Goal: Communication & Community: Answer question/provide support

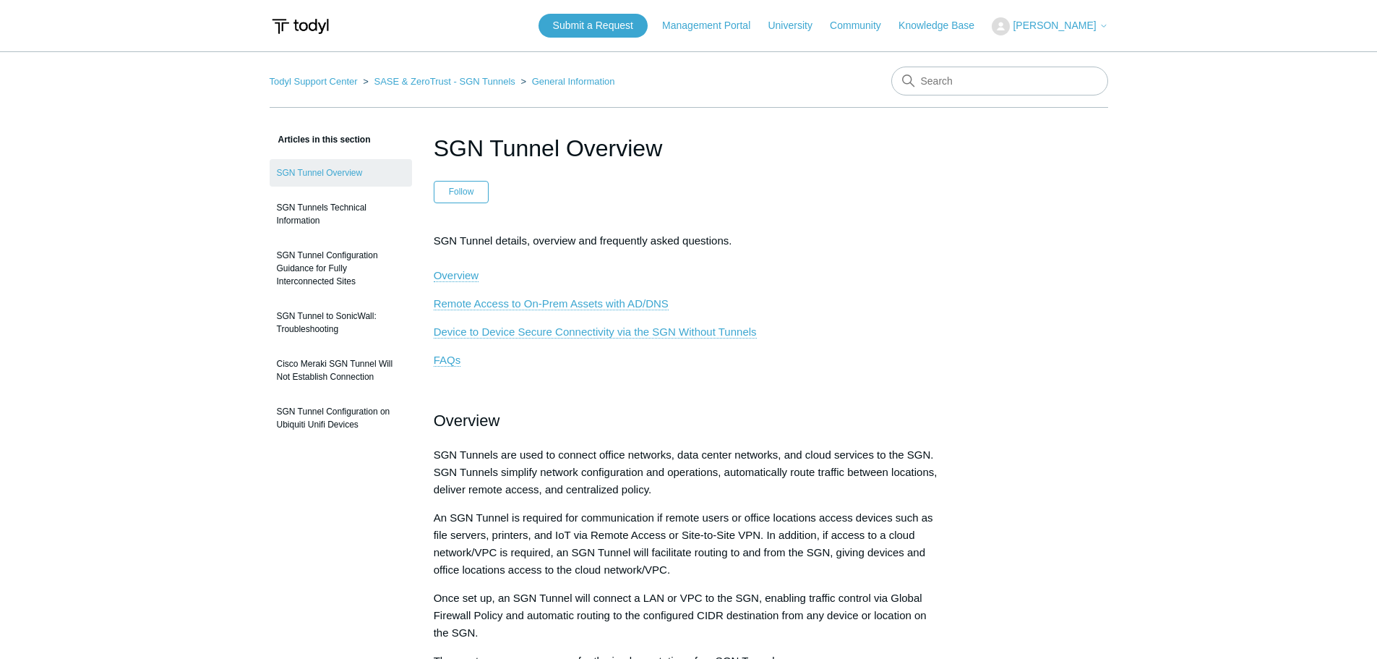
click at [1056, 27] on span "[PERSON_NAME]" at bounding box center [1054, 26] width 83 height 12
click at [1051, 53] on link "My Support Requests" at bounding box center [1063, 56] width 141 height 25
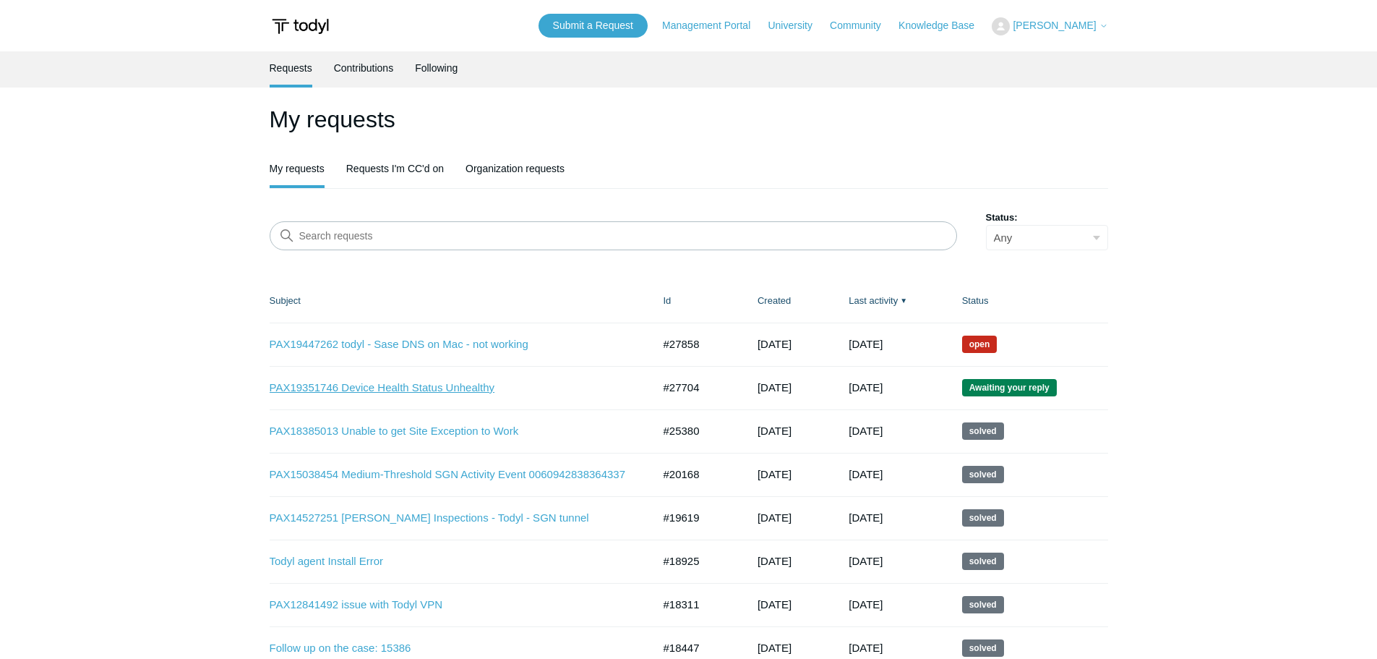
click at [373, 392] on link "PAX19351746 Device Health Status Unhealthy" at bounding box center [451, 388] width 362 height 17
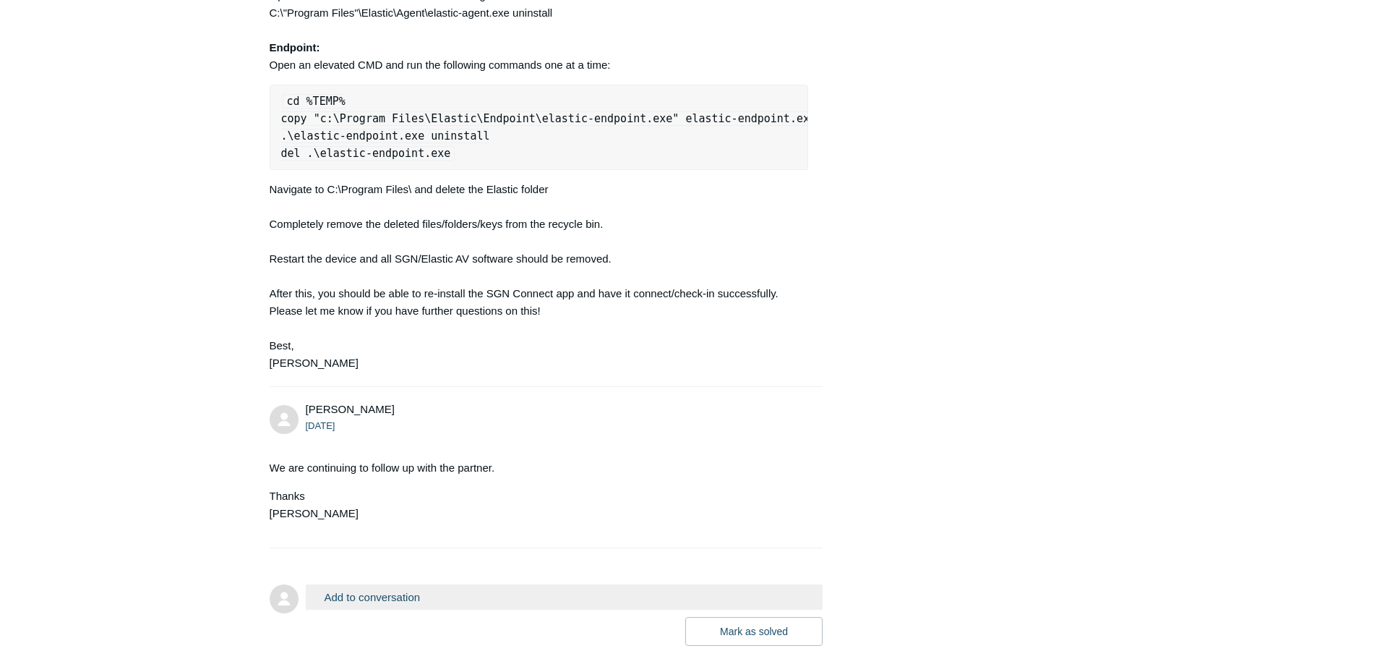
scroll to position [2471, 0]
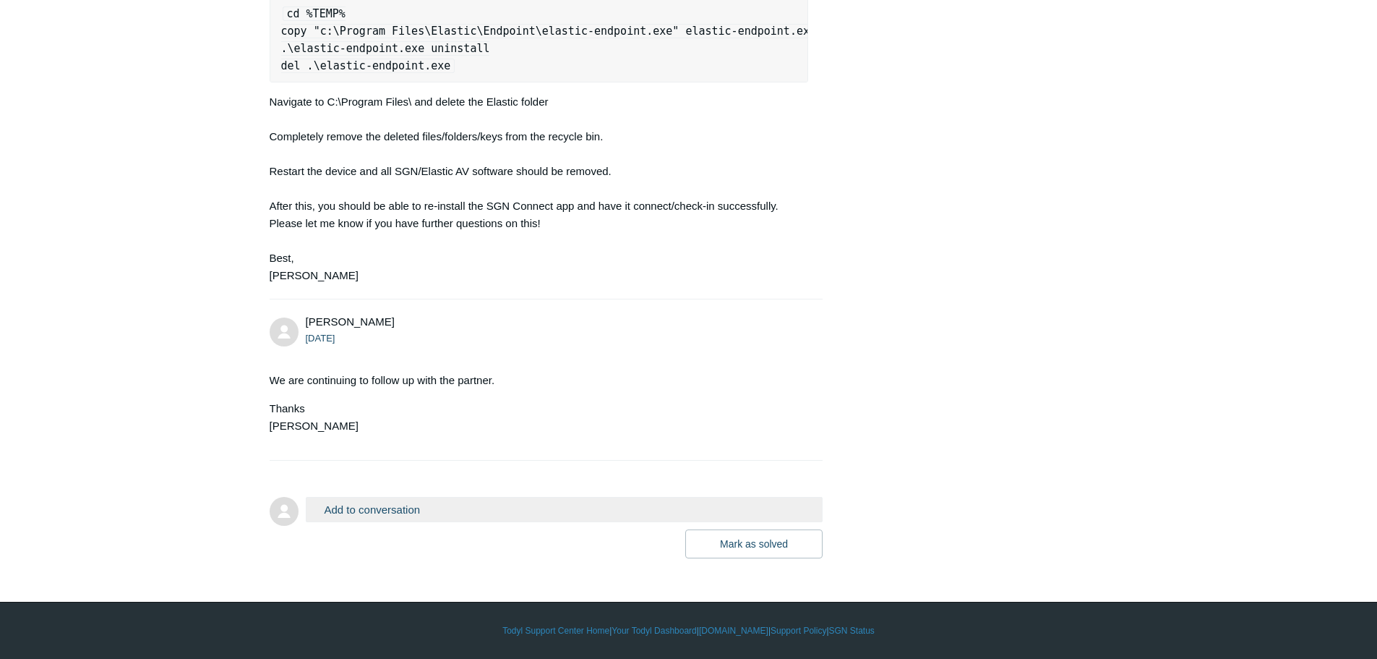
click at [424, 503] on button "Add to conversation" at bounding box center [565, 509] width 518 height 25
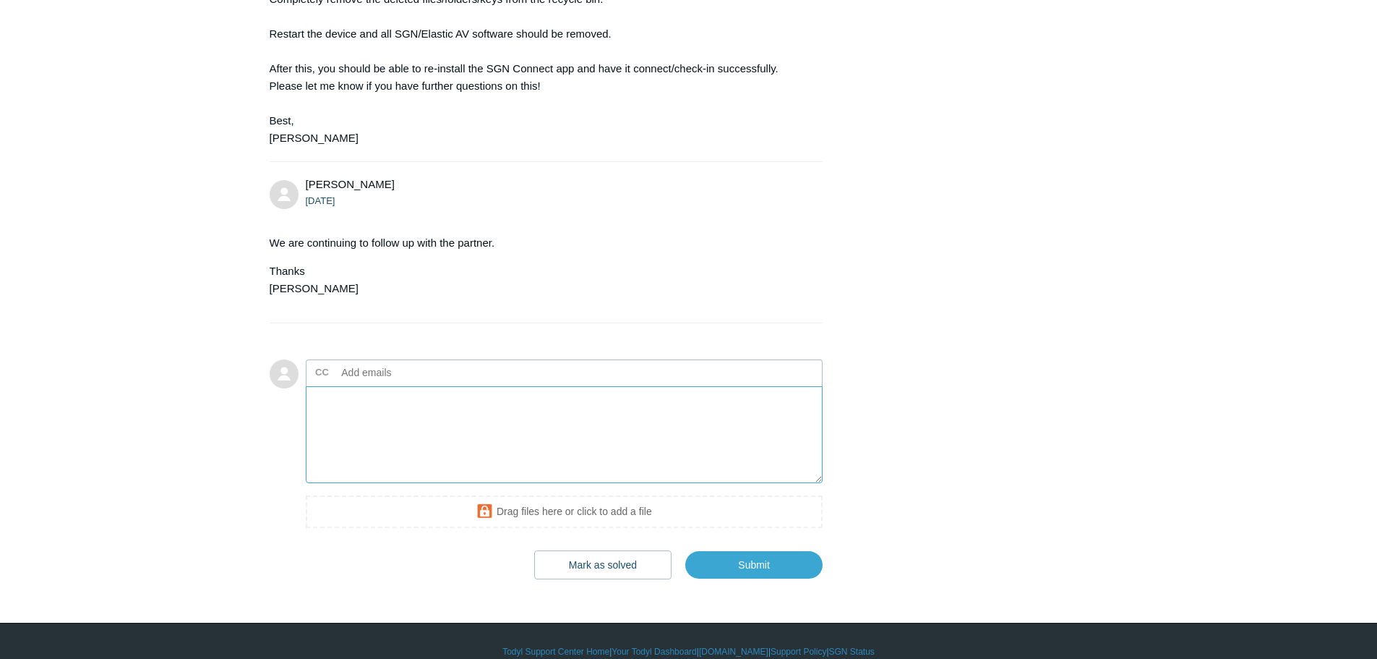
scroll to position [2543, 0]
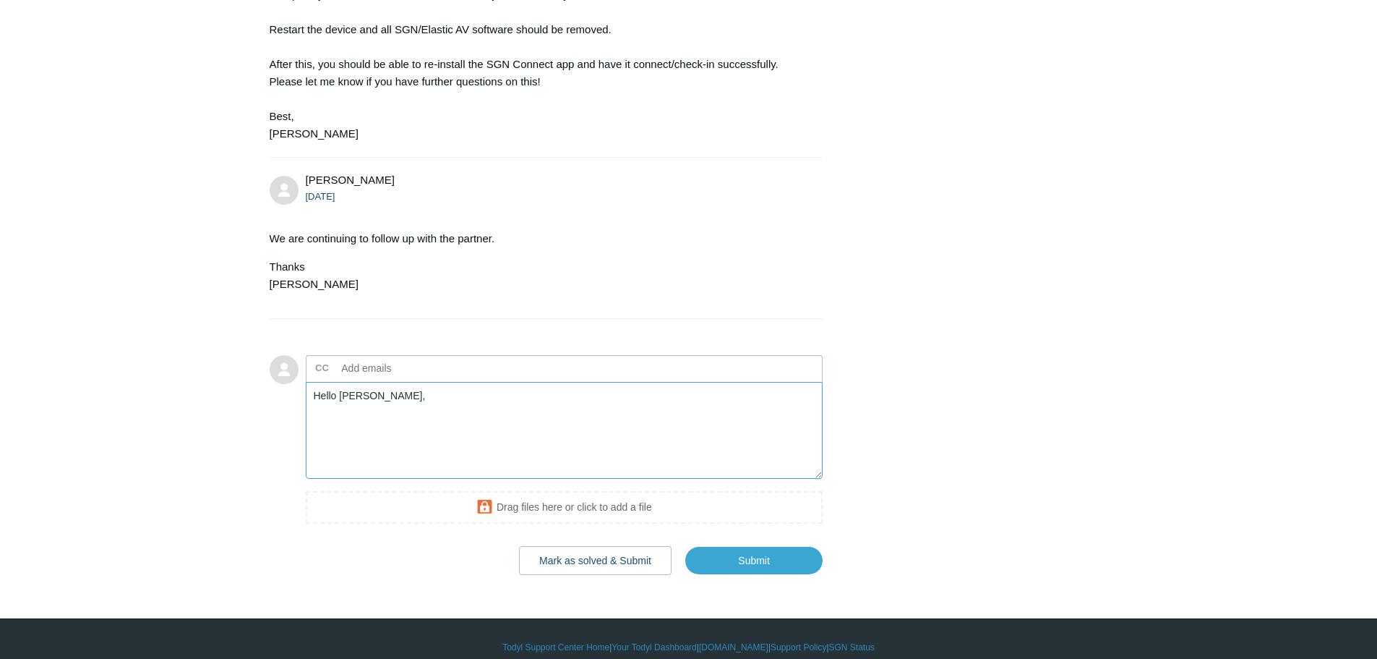
paste textarea "We have followed each and every step provided earlier, but still device is show…"
click at [759, 479] on textarea "Hello Michael, We have followed each and every step provided earlier, but the d…" at bounding box center [565, 431] width 518 height 98
click at [758, 479] on textarea "Hello Michael, We have followed each and every step provided earlier, but the d…" at bounding box center [565, 431] width 518 height 98
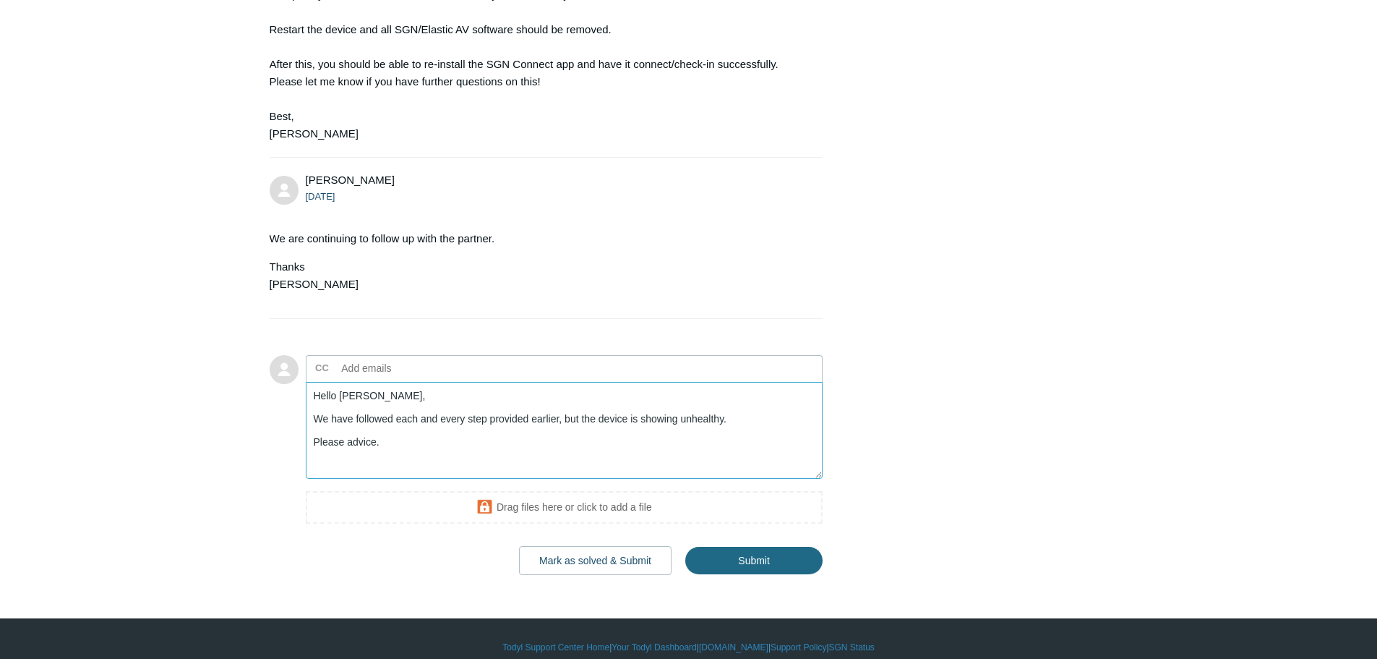
type textarea "Hello Michael, We have followed each and every step provided earlier, but the d…"
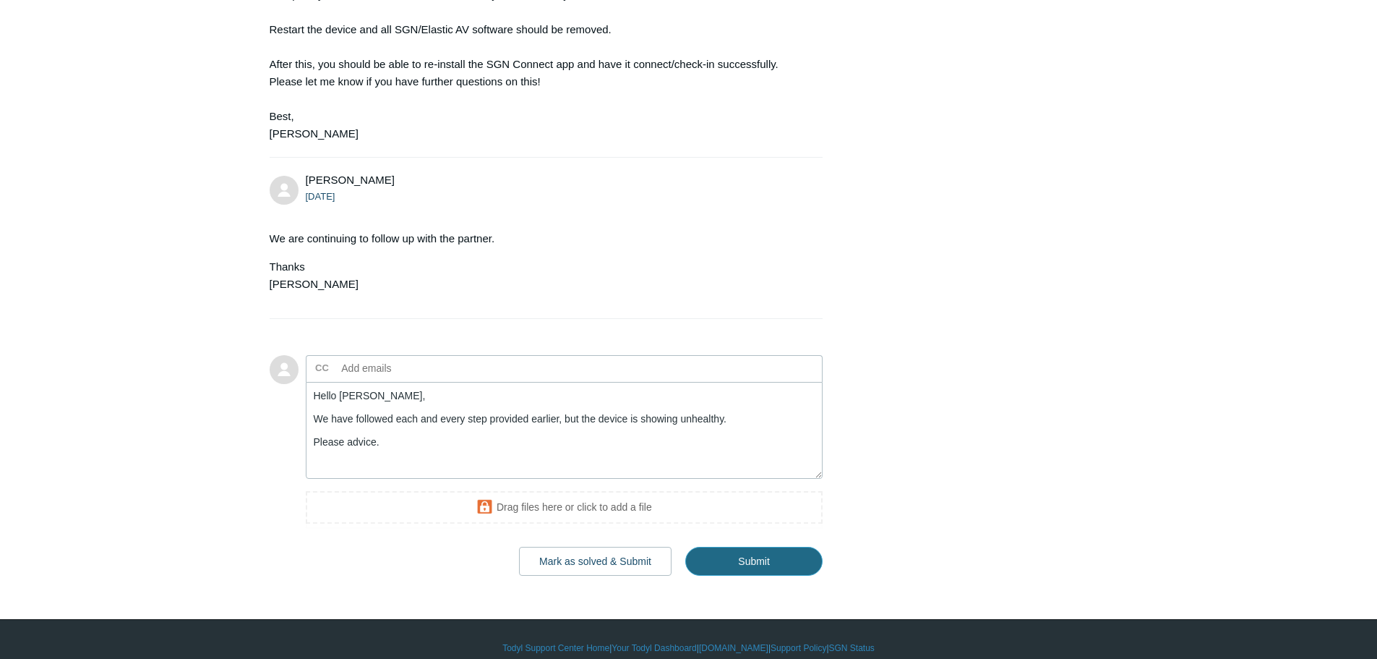
click at [753, 576] on input "Submit" at bounding box center [753, 561] width 137 height 29
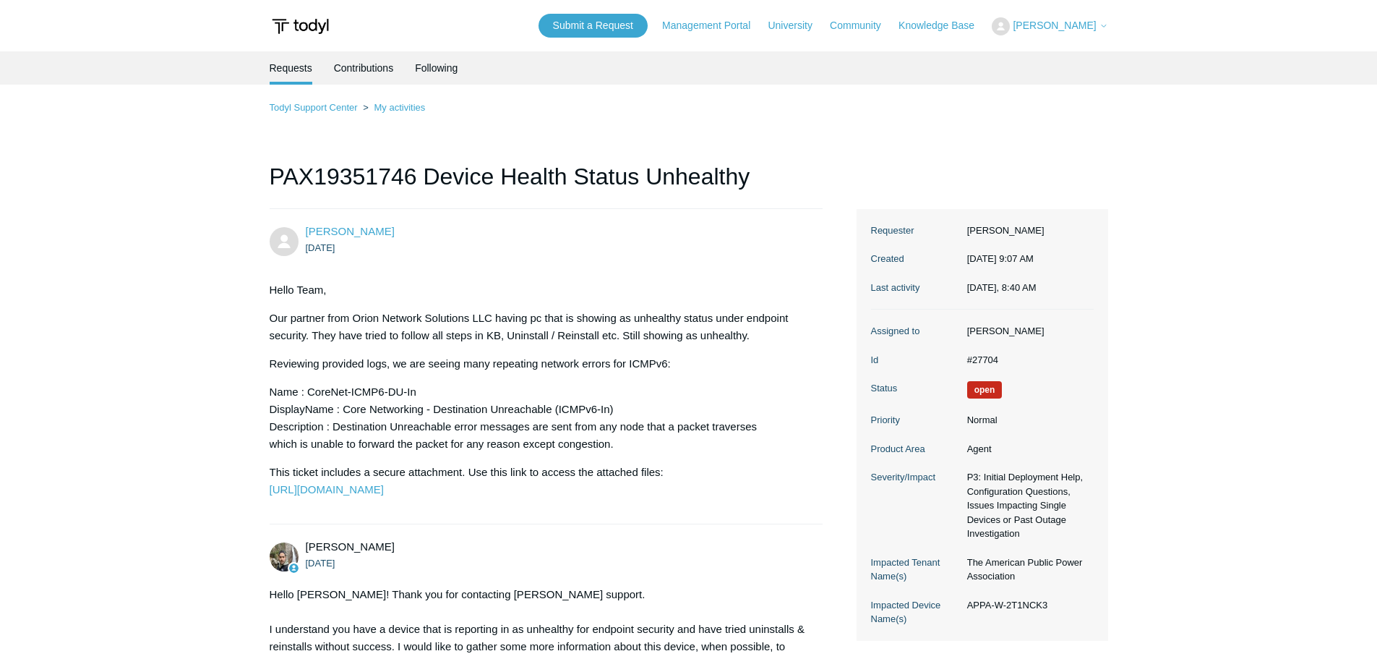
click at [1054, 23] on span "[PERSON_NAME]" at bounding box center [1054, 26] width 83 height 12
click at [1053, 48] on link "My Support Requests" at bounding box center [1063, 56] width 141 height 25
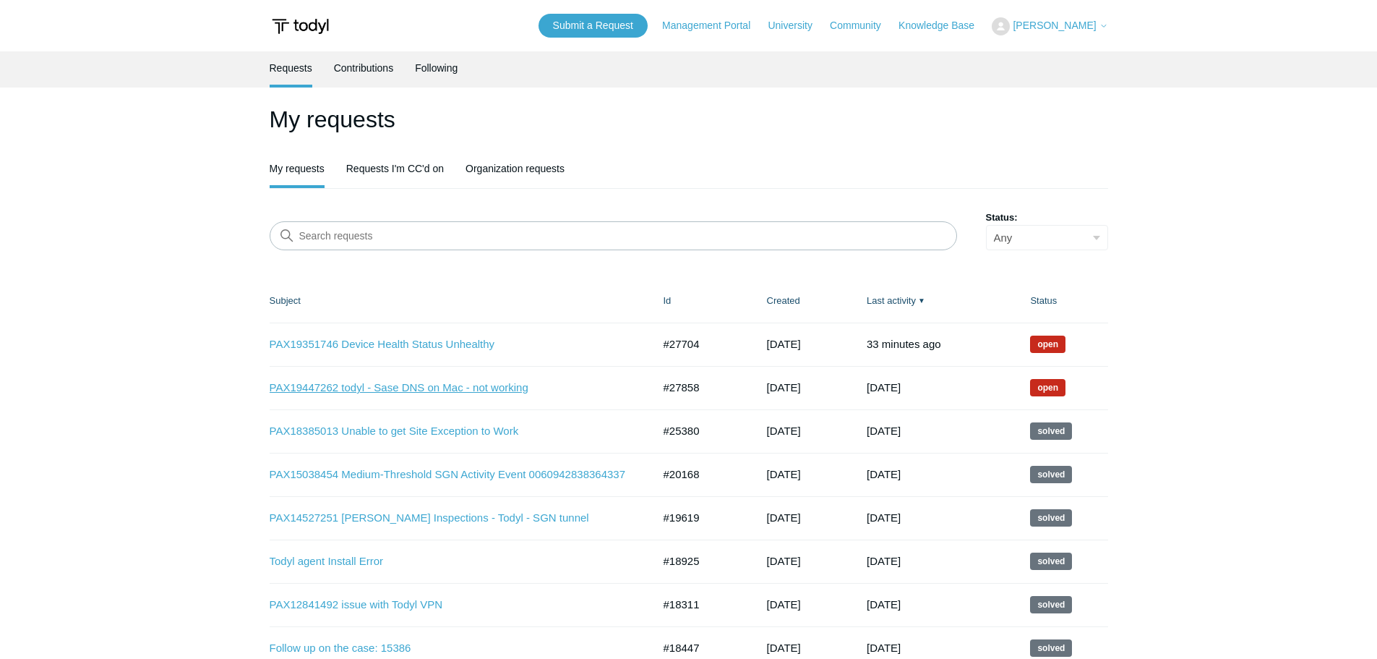
click at [447, 383] on link "PAX19447262 todyl - Sase DNS on Mac - not working" at bounding box center [451, 388] width 362 height 17
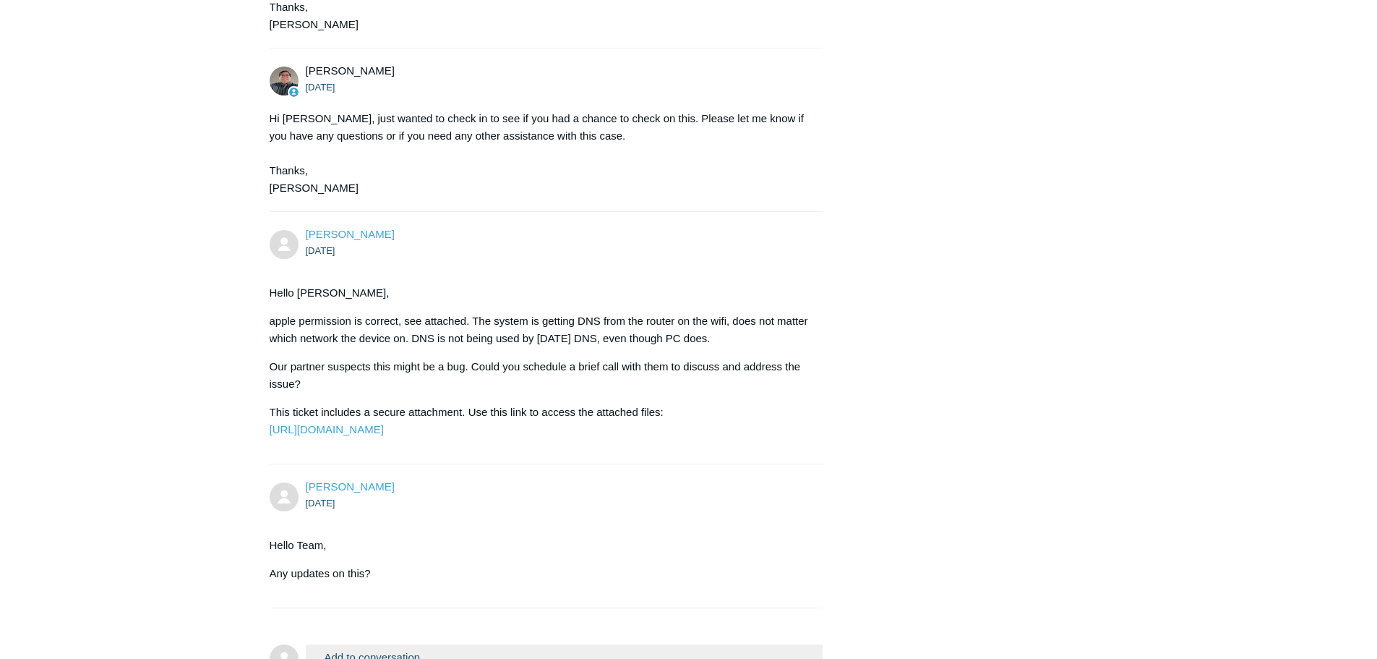
scroll to position [21376, 0]
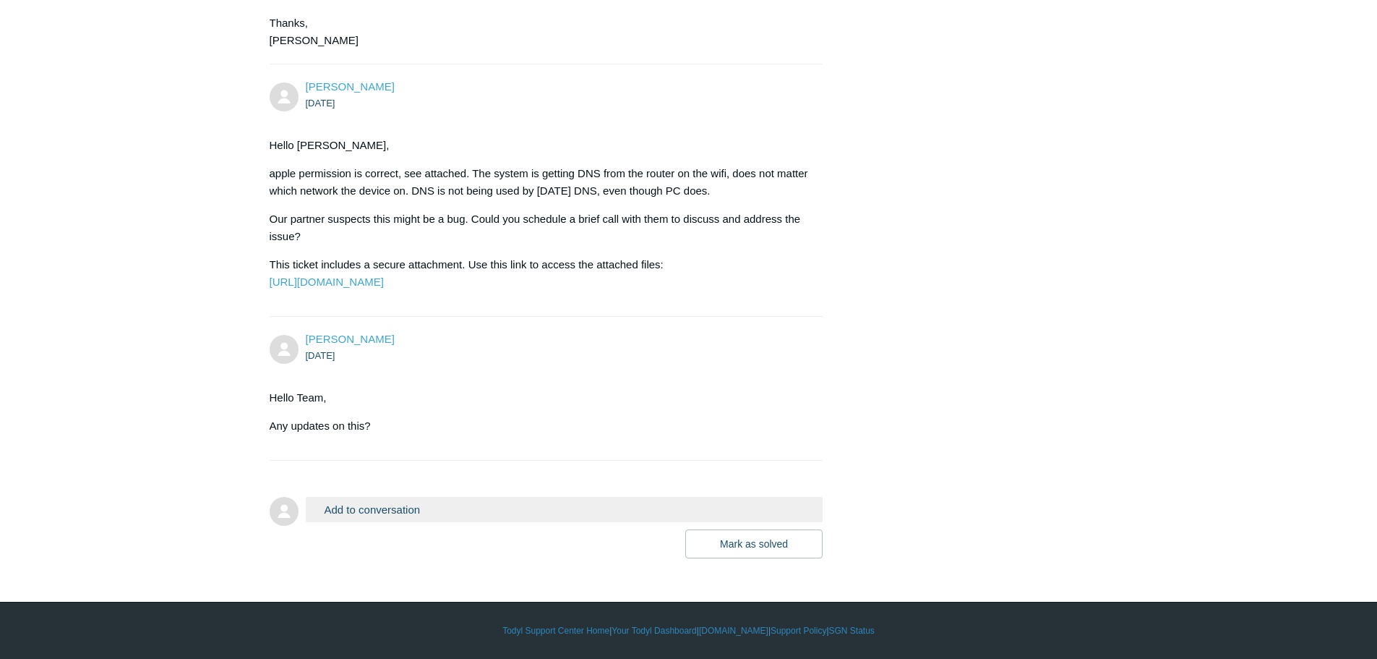
click at [390, 520] on button "Add to conversation" at bounding box center [565, 509] width 518 height 25
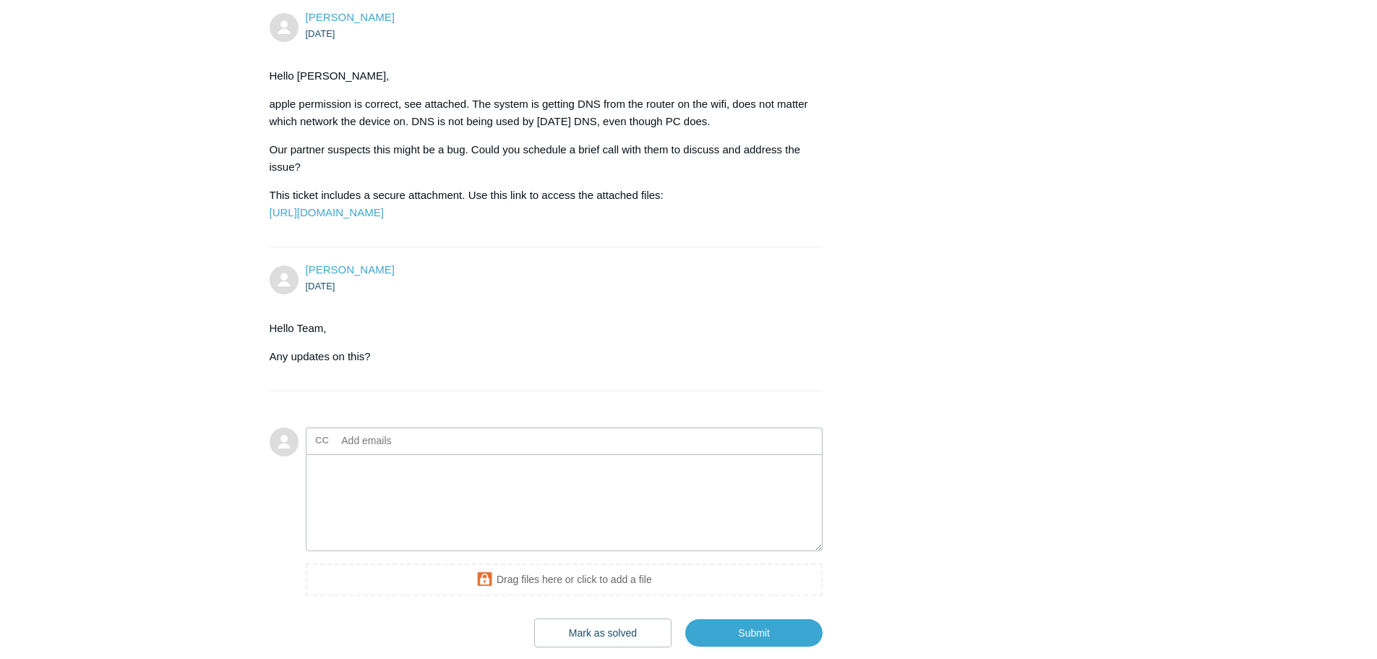
drag, startPoint x: 380, startPoint y: 430, endPoint x: 369, endPoint y: 431, distance: 10.9
click at [373, 365] on p "Any updates on this?" at bounding box center [539, 356] width 539 height 17
click at [391, 552] on textarea "Add your reply" at bounding box center [565, 503] width 518 height 98
drag, startPoint x: 491, startPoint y: 559, endPoint x: 428, endPoint y: 560, distance: 62.9
click at [427, 552] on textarea "Hello Team, Just wanted to follow up on this case." at bounding box center [565, 503] width 518 height 98
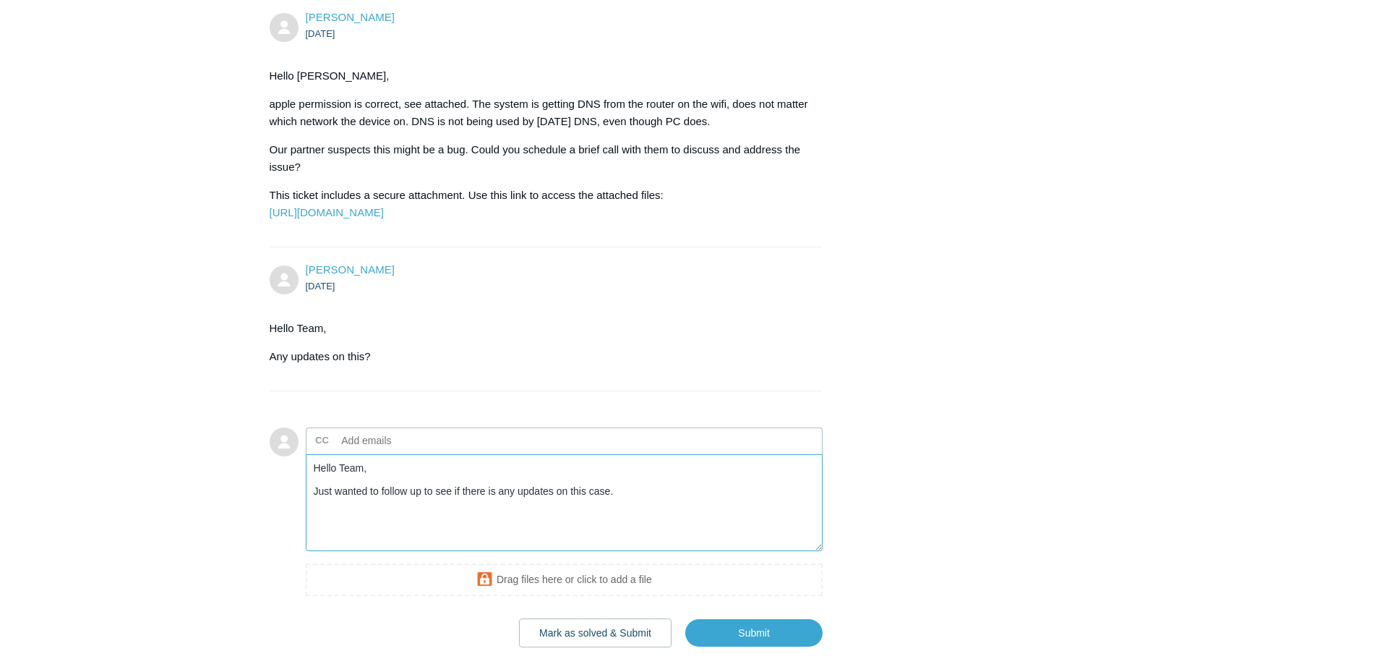
drag, startPoint x: 633, startPoint y: 556, endPoint x: 252, endPoint y: 483, distance: 387.3
drag, startPoint x: 628, startPoint y: 581, endPoint x: 635, endPoint y: 576, distance: 8.8
click at [628, 552] on textarea "Hello Team, Just wanted to follow up to see if there is any updates on this cas…" at bounding box center [565, 503] width 518 height 98
drag, startPoint x: 643, startPoint y: 567, endPoint x: 149, endPoint y: 490, distance: 499.8
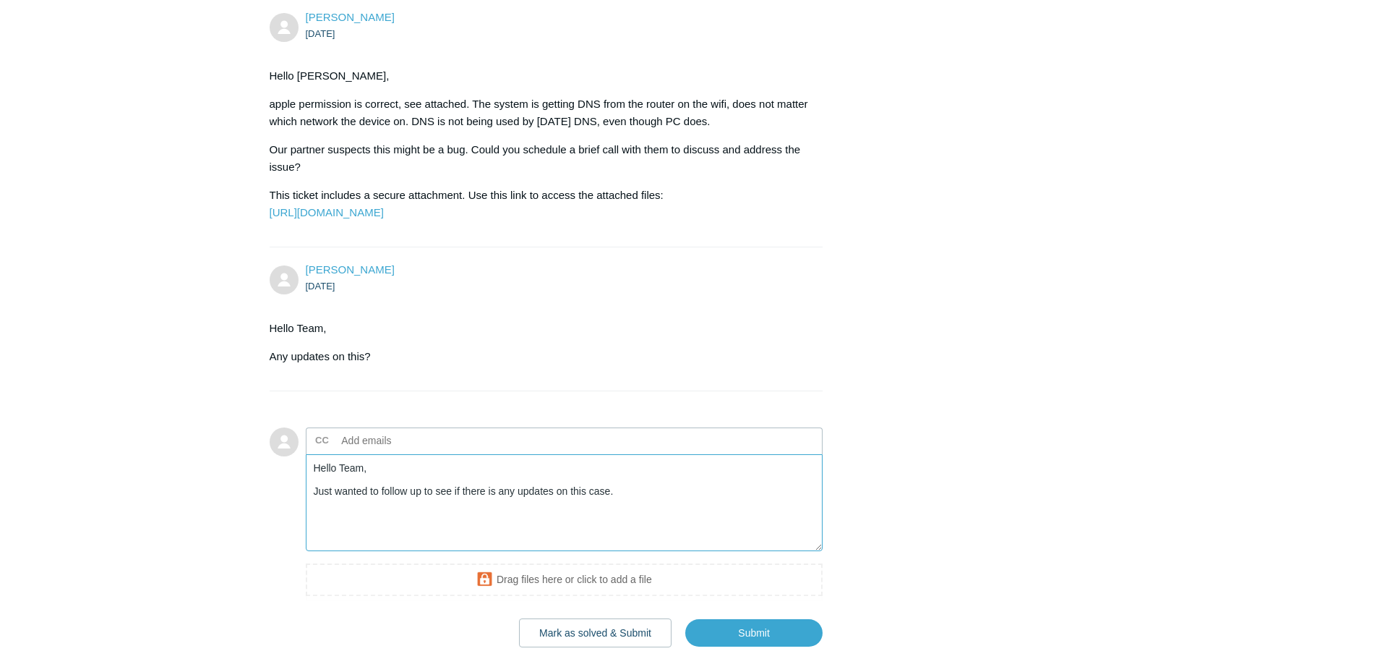
paste textarea "I’m reaching out to check if there are any updates regarding"
type textarea "Hello Team, I’m reaching out to check if there are any updates regarding this c…"
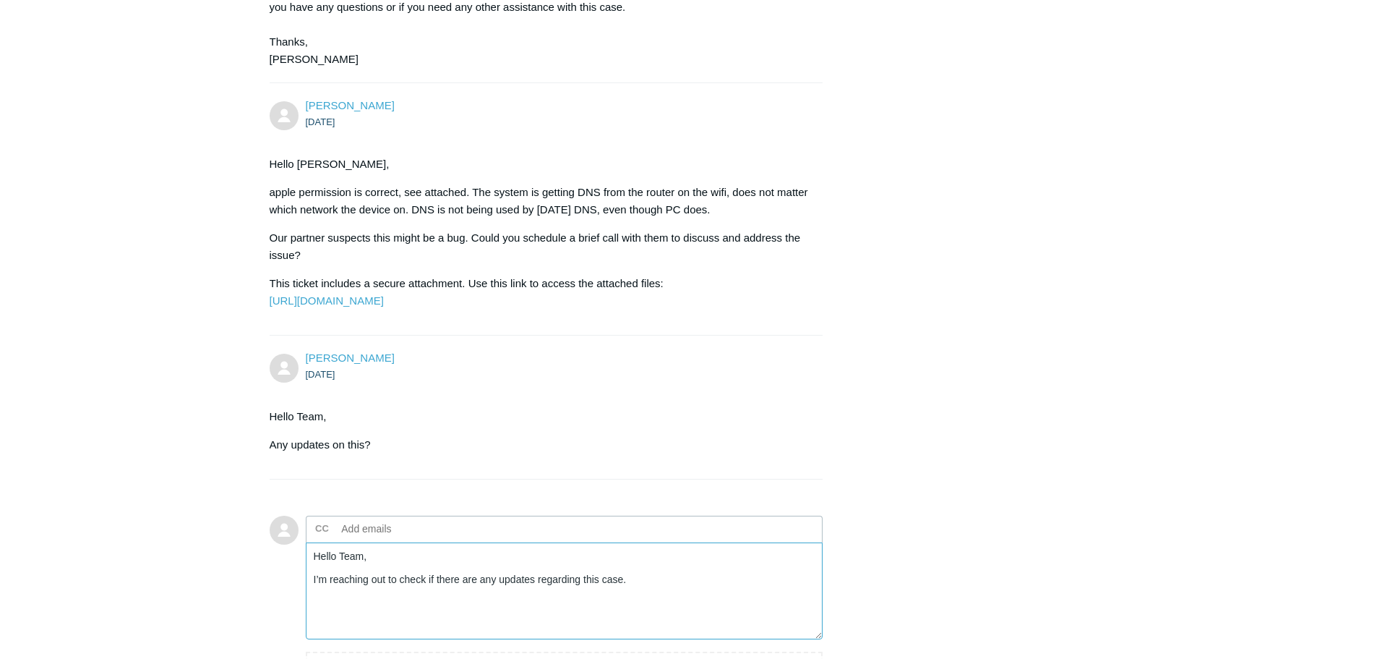
scroll to position [21448, 0]
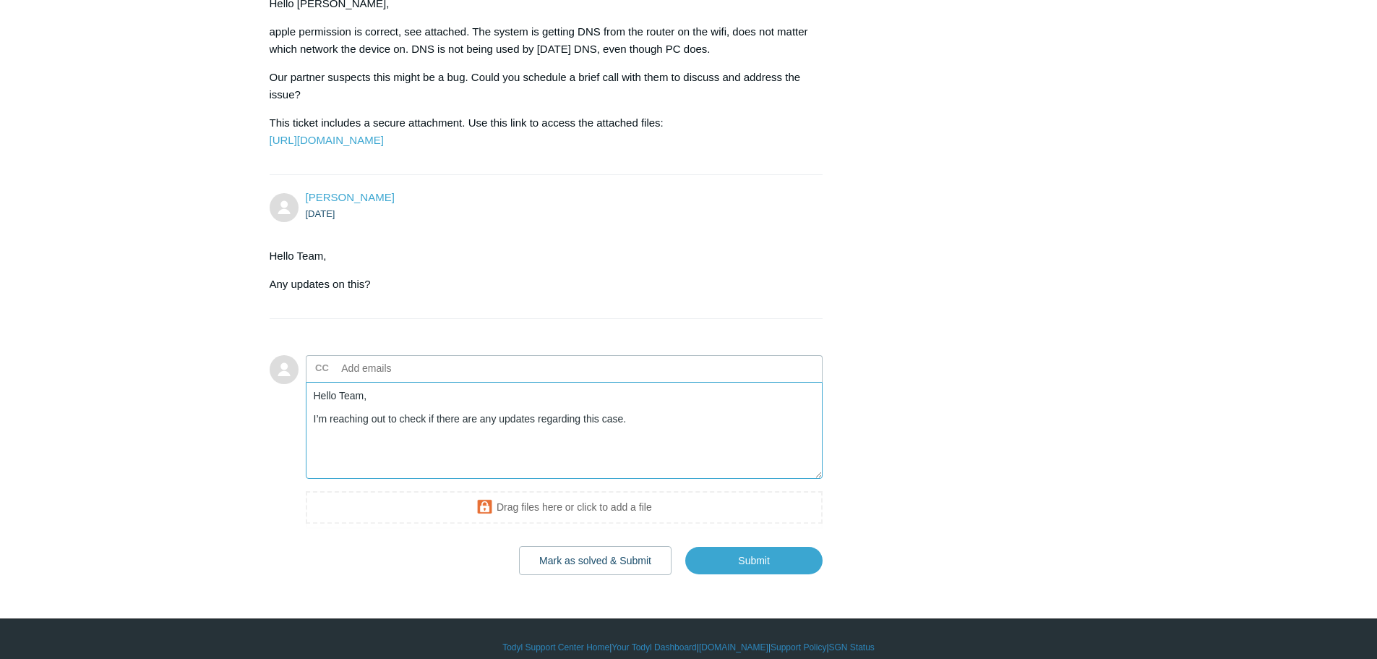
click at [658, 479] on textarea "Hello Team, I’m reaching out to check if there are any updates regarding this c…" at bounding box center [565, 431] width 518 height 98
drag, startPoint x: 661, startPoint y: 492, endPoint x: 231, endPoint y: 430, distance: 434.0
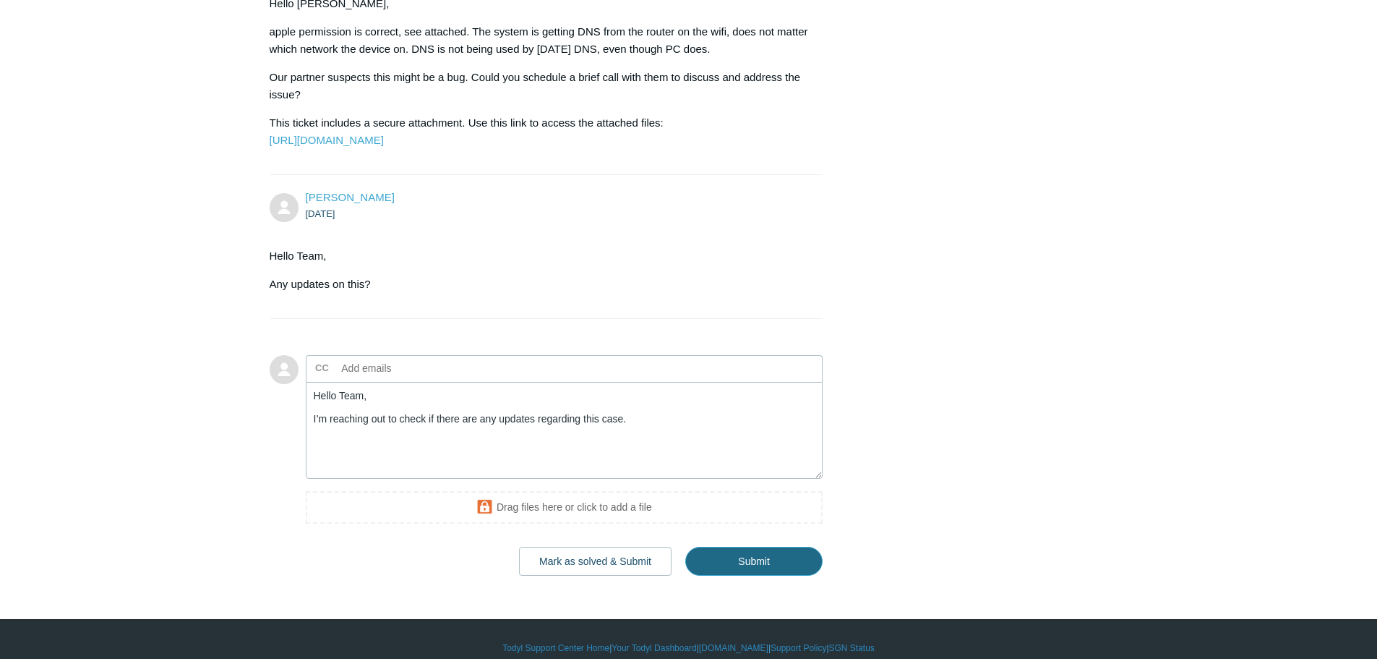
click at [755, 576] on input "Submit" at bounding box center [753, 561] width 137 height 29
